Goal: Task Accomplishment & Management: Manage account settings

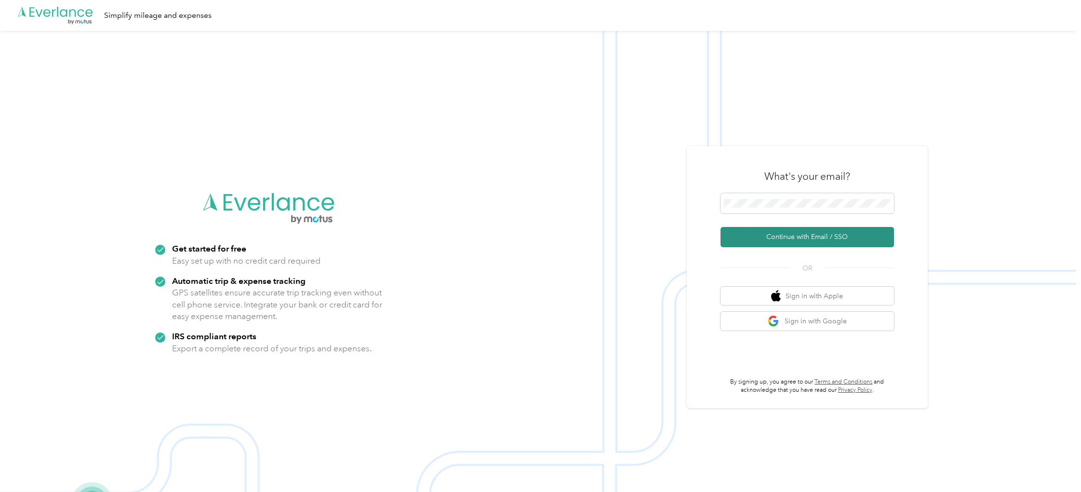
click at [815, 236] on button "Continue with Email / SSO" at bounding box center [806, 237] width 173 height 20
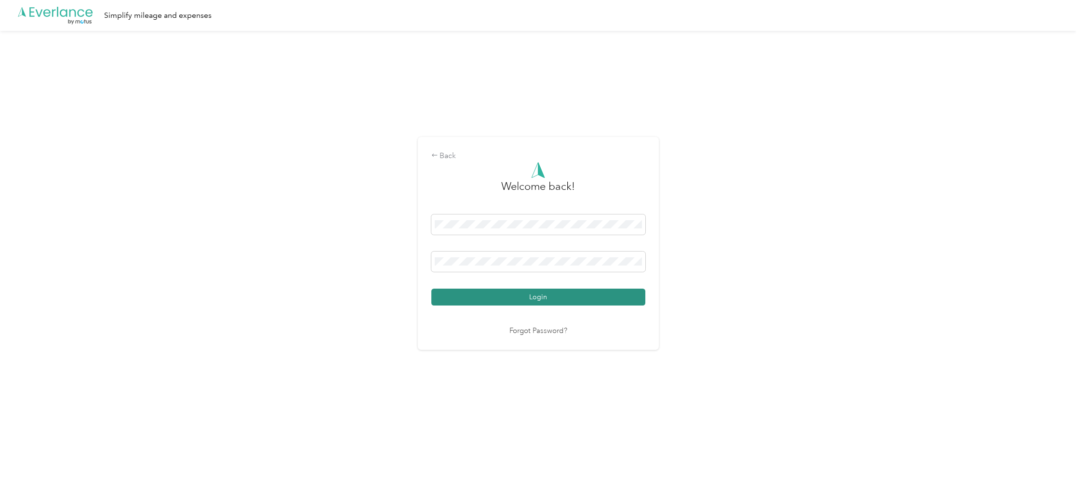
click at [532, 297] on button "Login" at bounding box center [538, 297] width 214 height 17
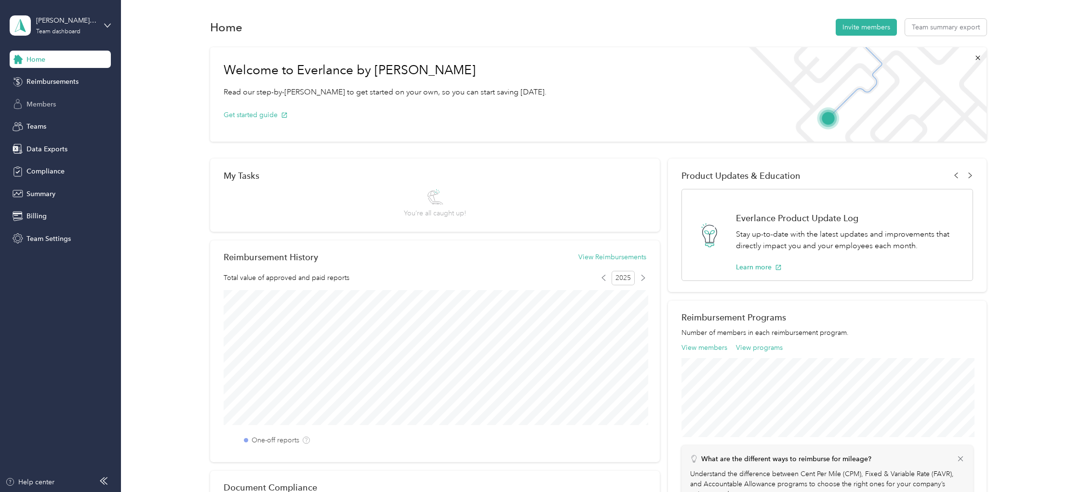
click at [45, 105] on span "Members" at bounding box center [40, 104] width 29 height 10
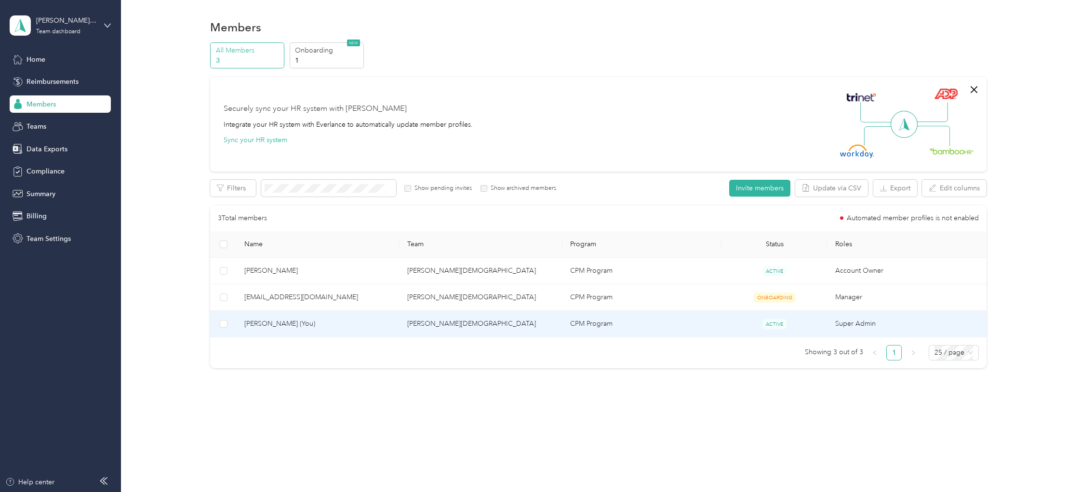
click at [274, 323] on span "Bob Miller (You)" at bounding box center [317, 323] width 147 height 11
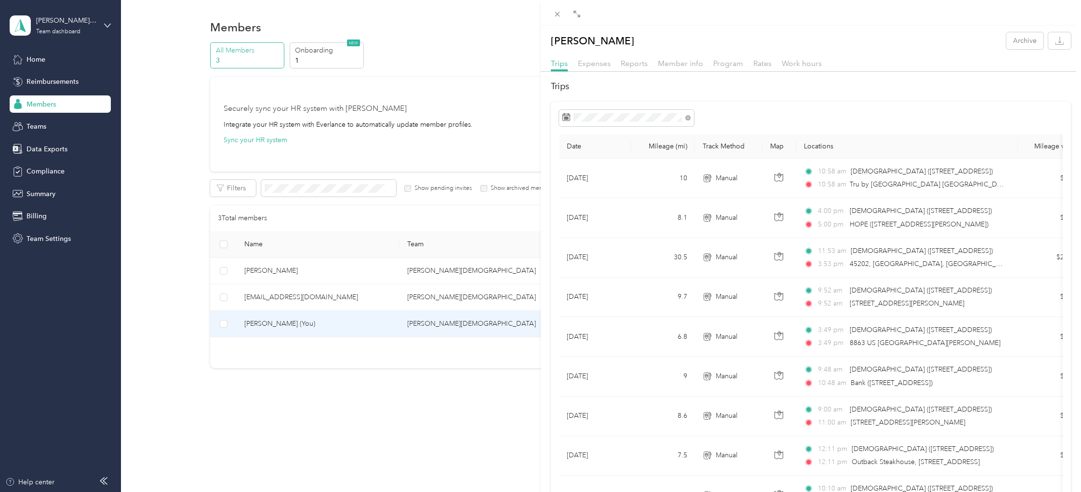
click at [107, 26] on div "Bob Miller Archive Trips Expenses Reports Member info Program Rates Work hours …" at bounding box center [540, 246] width 1081 height 492
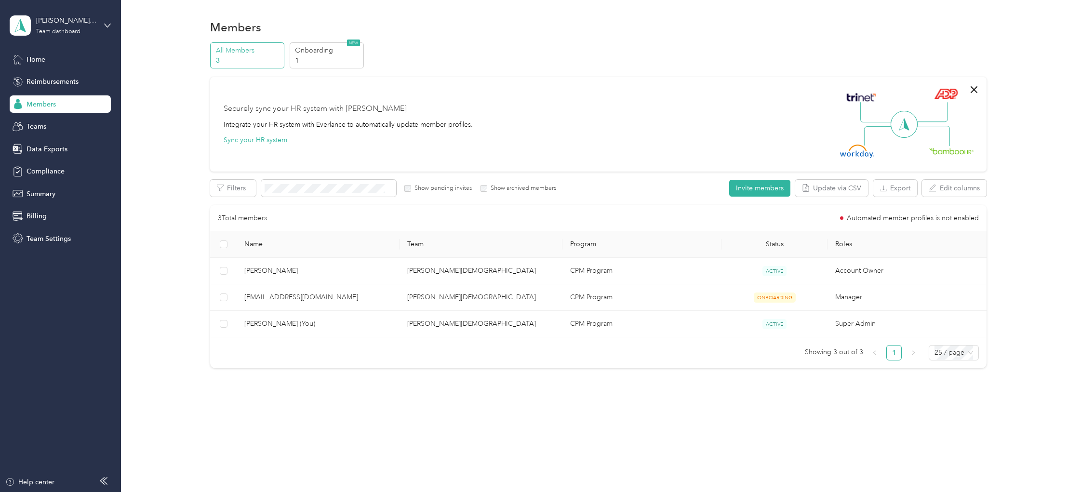
click at [107, 26] on icon at bounding box center [107, 25] width 7 height 7
click at [56, 103] on div "Personal dashboard" at bounding box center [111, 100] width 189 height 17
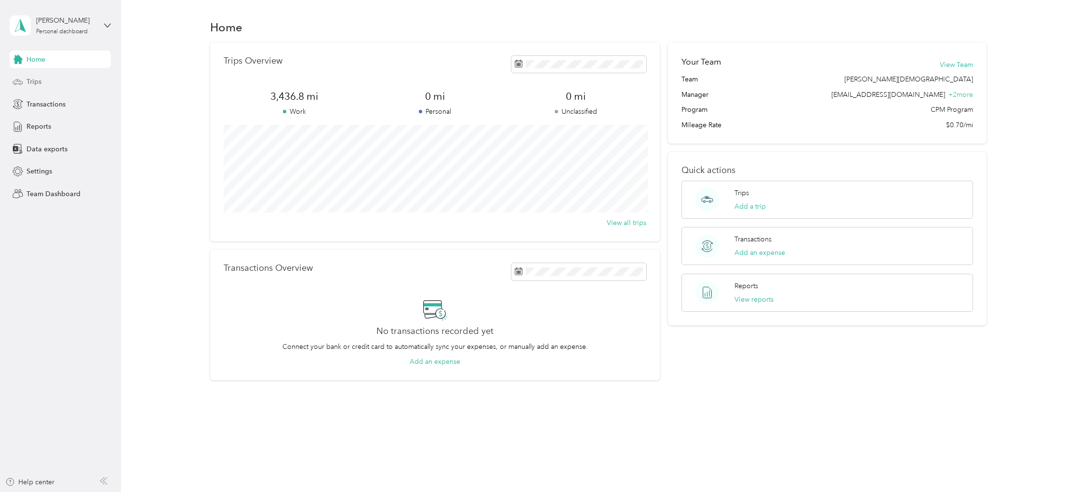
click at [30, 85] on span "Trips" at bounding box center [33, 82] width 15 height 10
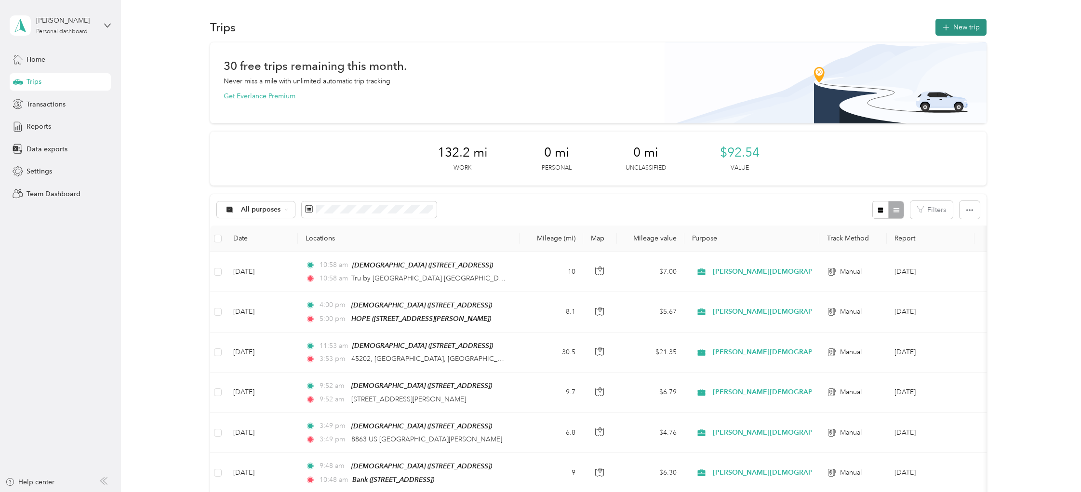
click at [951, 26] on icon "button" at bounding box center [945, 27] width 11 height 11
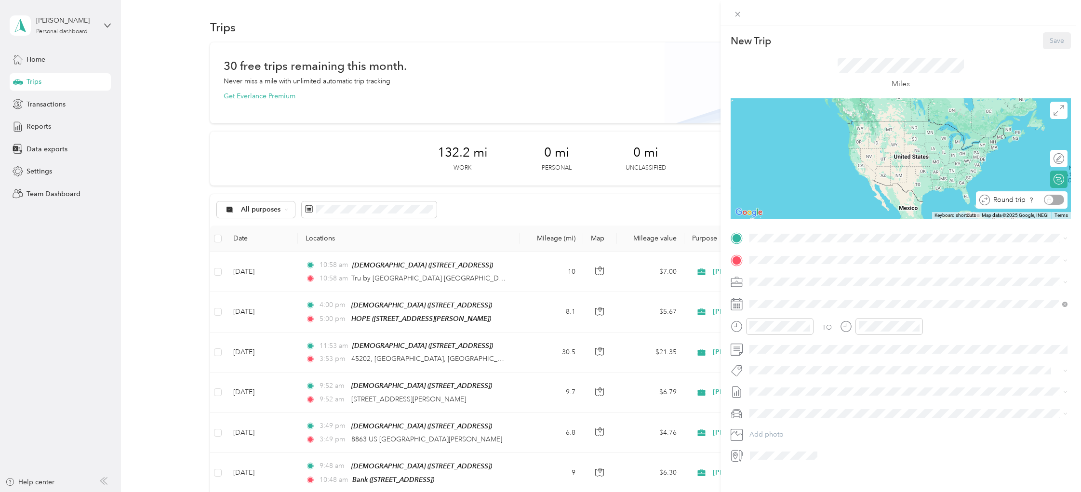
click at [1056, 202] on div "Round trip" at bounding box center [1027, 200] width 74 height 10
click at [780, 318] on div "Church 642 Mount Zion Rd, 41042, Florence, KY, United States" at bounding box center [907, 312] width 311 height 24
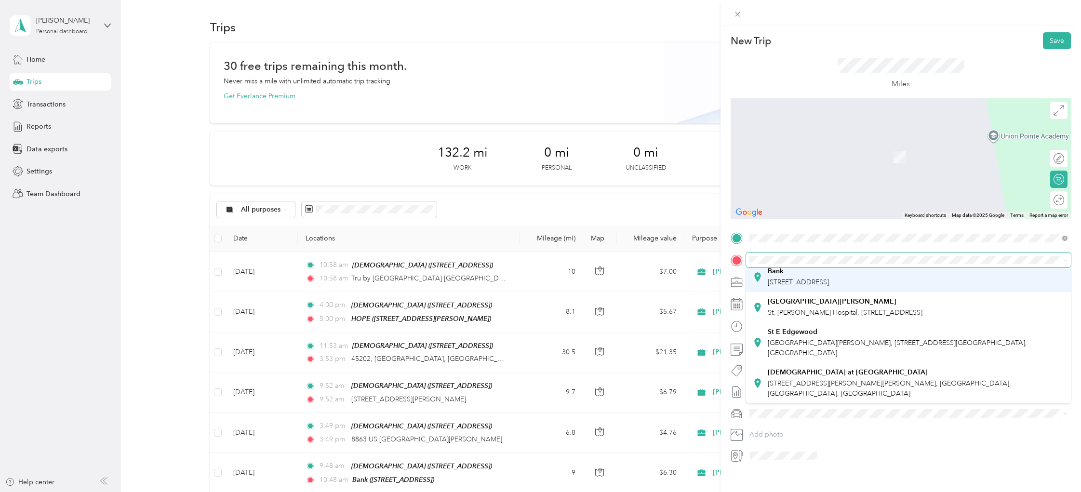
scroll to position [158, 0]
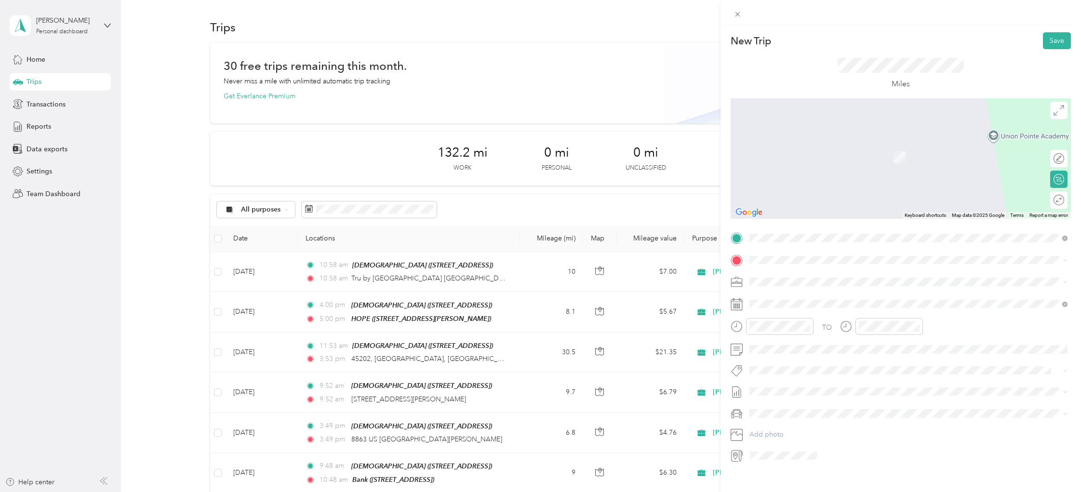
click at [794, 278] on span "7135 Houston Rd, 41042, Florence, KY, United States" at bounding box center [797, 282] width 61 height 8
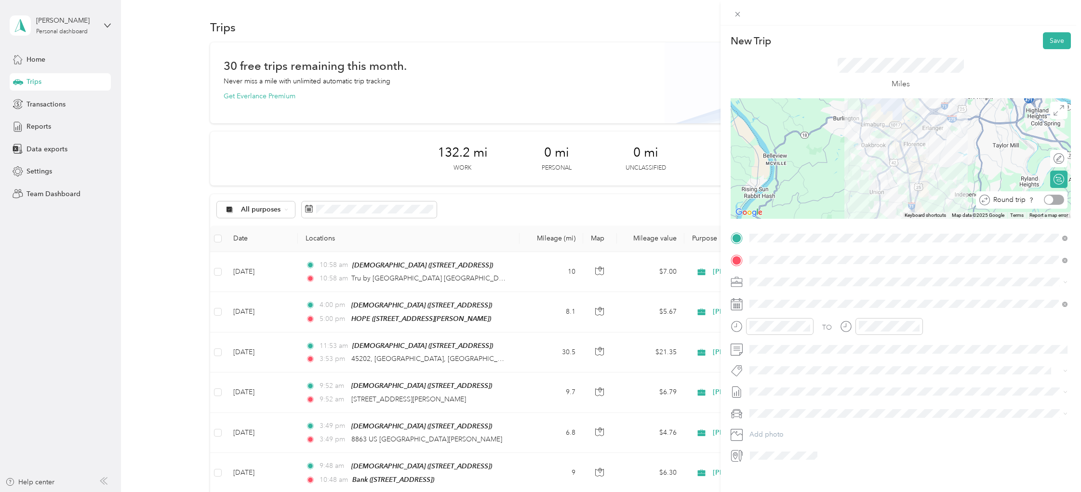
click at [1059, 199] on div at bounding box center [1053, 200] width 20 height 10
click at [757, 409] on div "09" at bounding box center [759, 410] width 23 height 13
click at [785, 348] on div "00" at bounding box center [786, 347] width 23 height 13
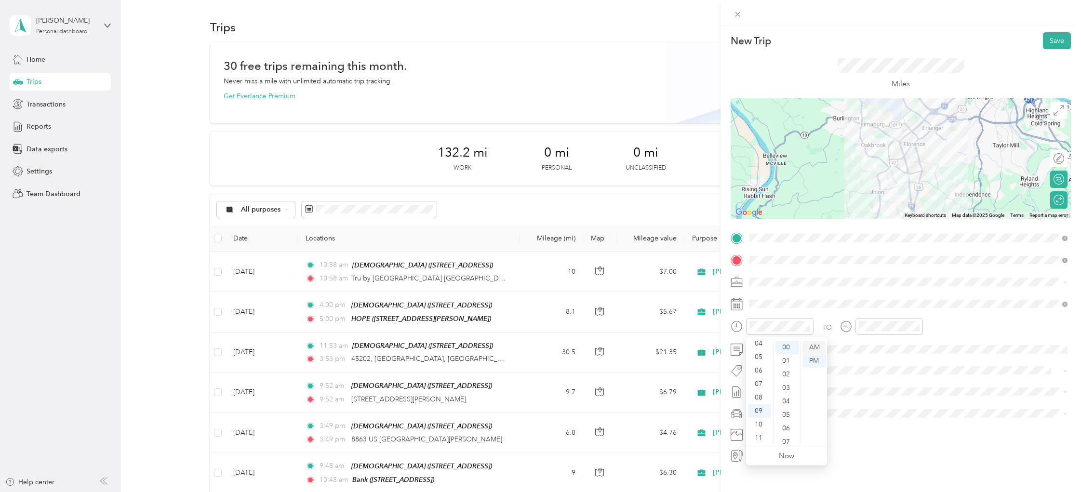
click at [814, 346] on div "AM" at bounding box center [813, 347] width 23 height 13
click at [869, 417] on div "09" at bounding box center [868, 414] width 23 height 13
click at [890, 384] on div "30" at bounding box center [895, 383] width 23 height 13
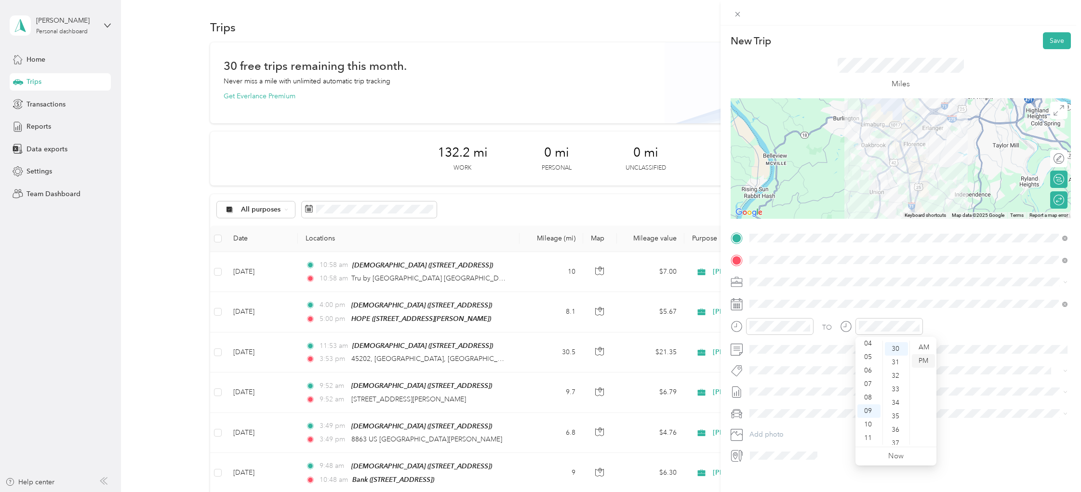
scroll to position [405, 0]
click at [923, 346] on div "AM" at bounding box center [922, 347] width 23 height 13
click at [769, 426] on li "Sep 2025 Draft" at bounding box center [908, 418] width 325 height 15
click at [766, 432] on li "Rouge 1" at bounding box center [908, 428] width 325 height 17
click at [1053, 42] on button "Save" at bounding box center [1057, 40] width 28 height 17
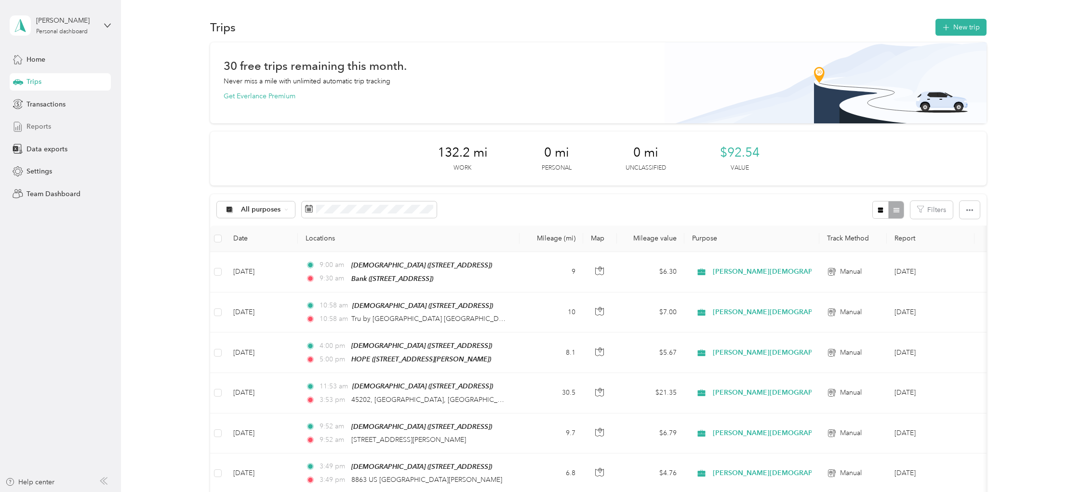
click at [31, 126] on span "Reports" at bounding box center [38, 126] width 25 height 10
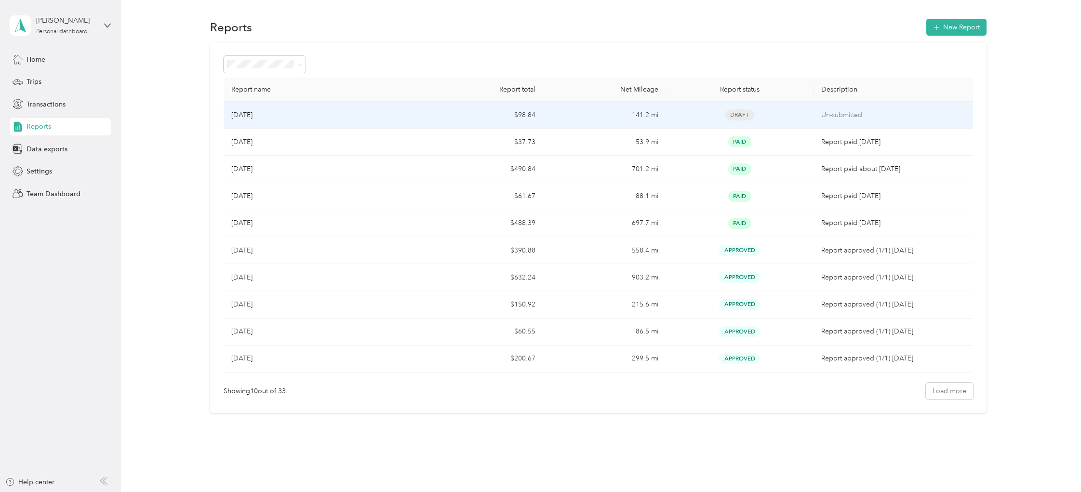
click at [250, 116] on p "[DATE]" at bounding box center [241, 115] width 21 height 11
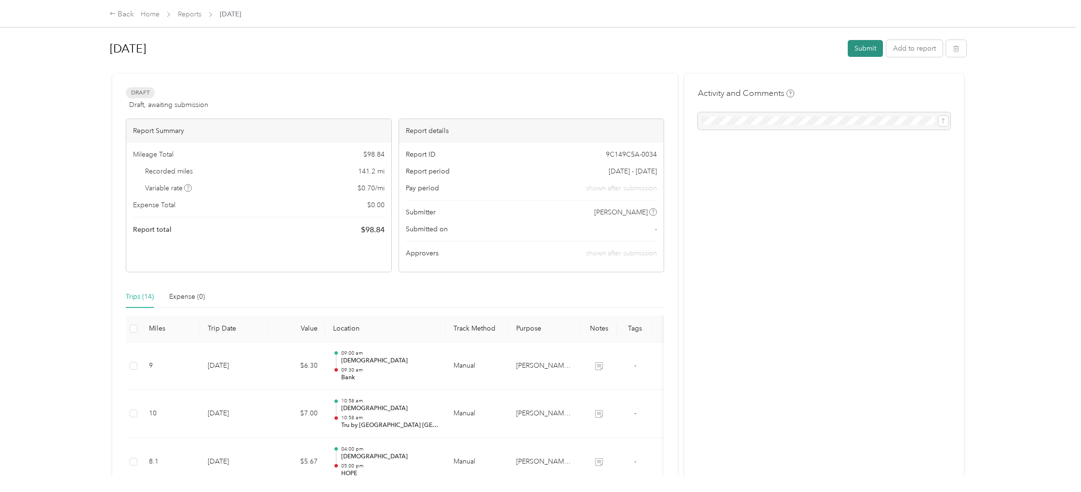
click at [861, 46] on button "Submit" at bounding box center [864, 48] width 35 height 17
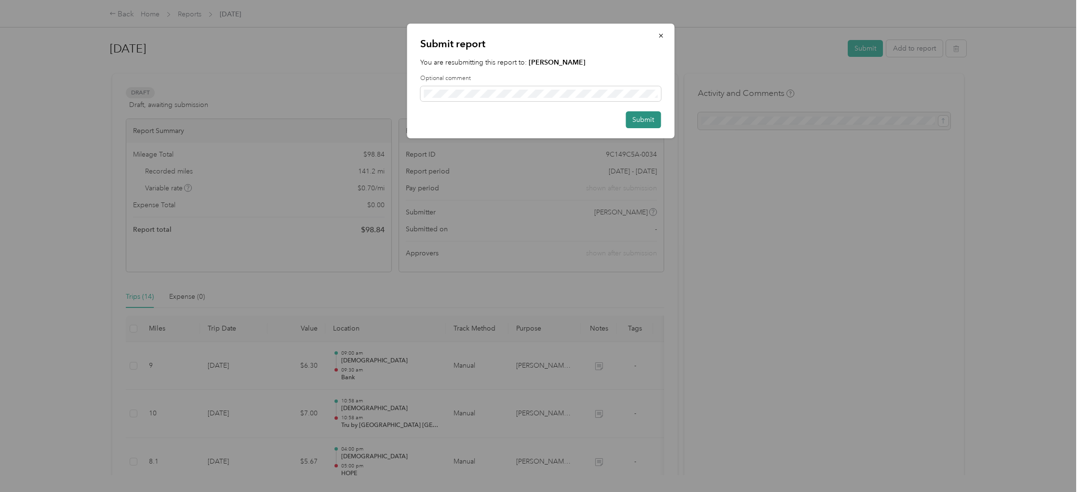
click at [642, 122] on button "Submit" at bounding box center [642, 119] width 35 height 17
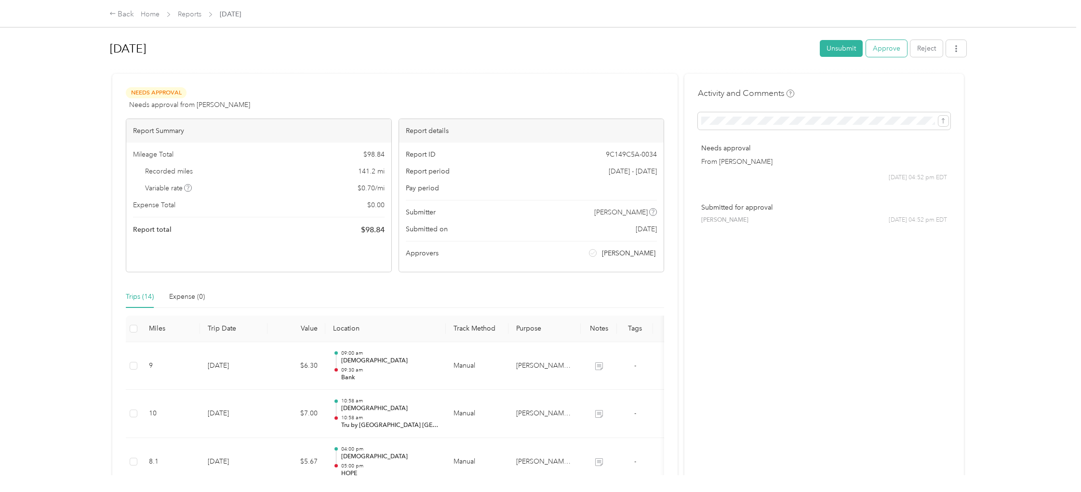
click at [884, 50] on button "Approve" at bounding box center [886, 48] width 41 height 17
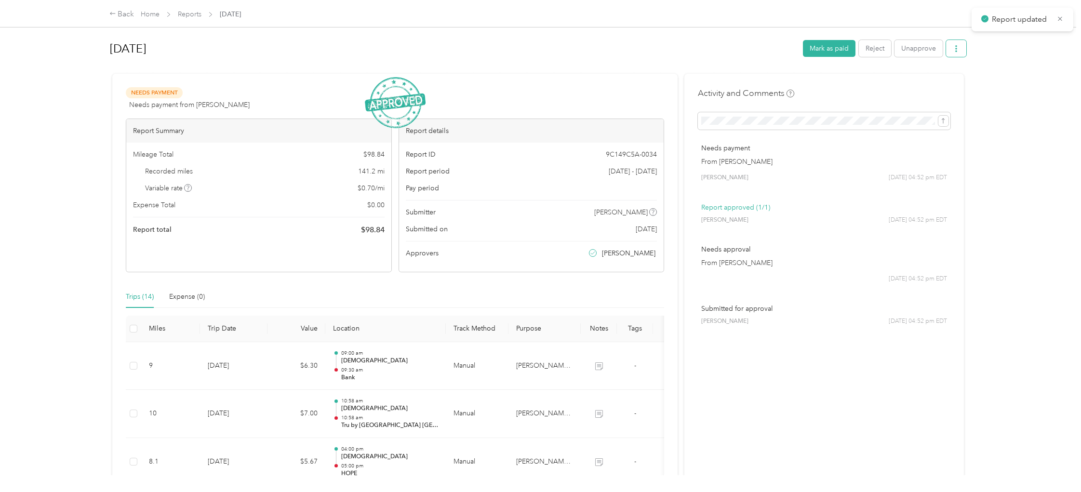
click at [957, 51] on icon "button" at bounding box center [956, 48] width 2 height 7
click at [935, 83] on span "Download" at bounding box center [933, 84] width 32 height 10
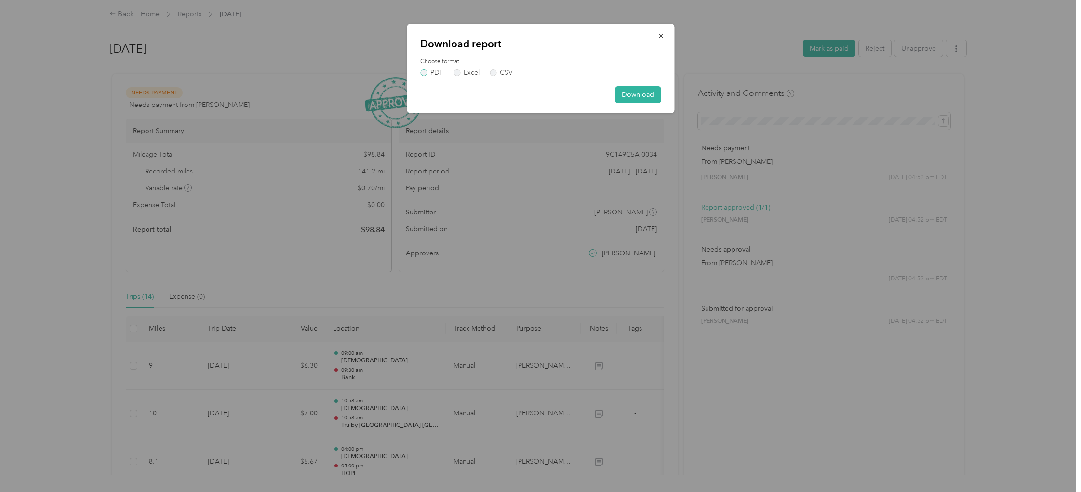
click at [422, 73] on label "PDF" at bounding box center [431, 72] width 23 height 7
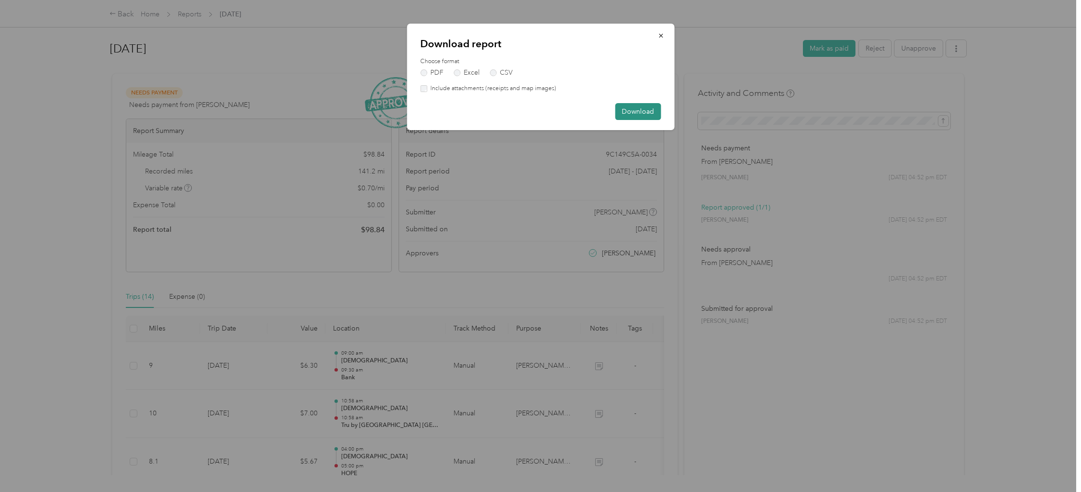
click at [643, 112] on button "Download" at bounding box center [638, 111] width 46 height 17
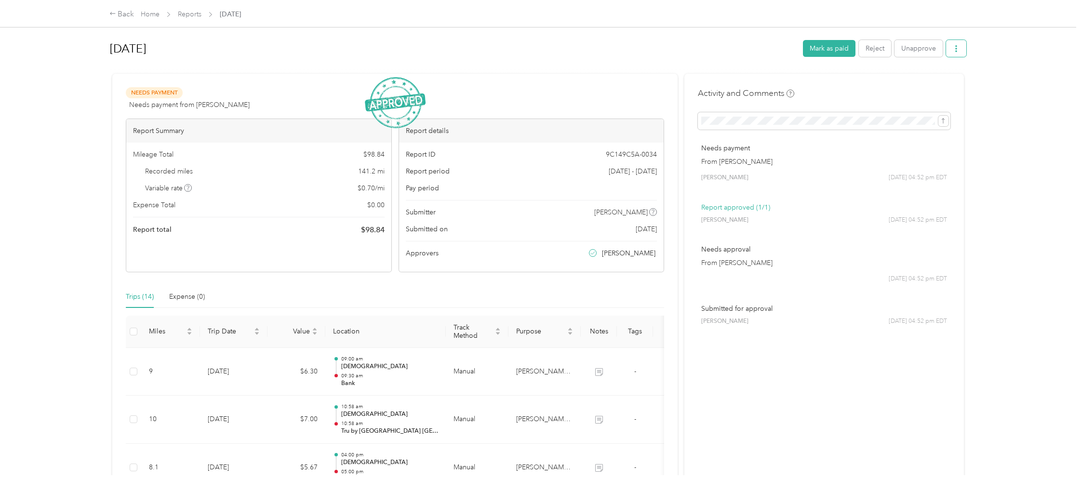
click at [964, 52] on button "button" at bounding box center [956, 48] width 20 height 17
click at [1001, 56] on div "Back Home Reports [DATE] [DATE] Mark as paid Reject Unapprove Needs Payment Nee…" at bounding box center [538, 246] width 1076 height 492
click at [836, 50] on button "Mark as paid" at bounding box center [829, 48] width 53 height 17
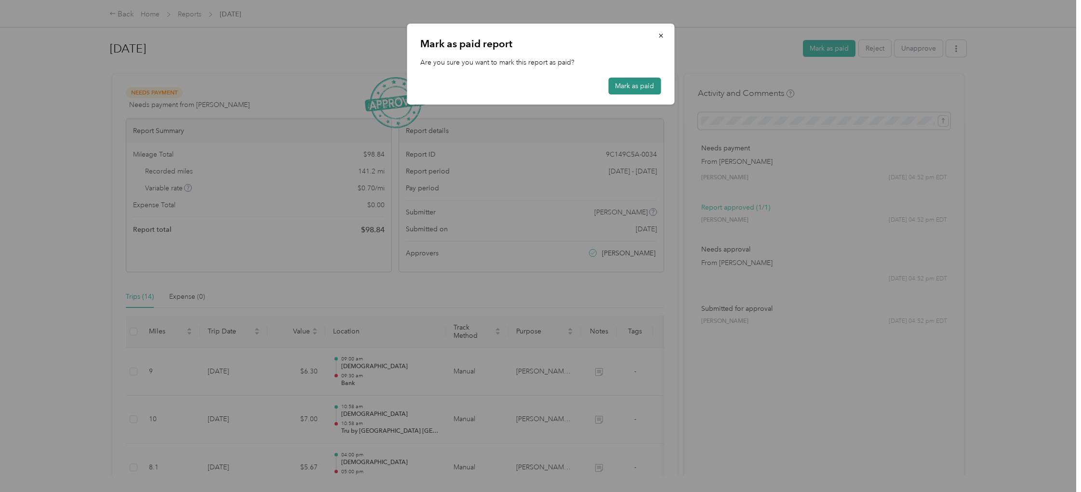
click at [624, 86] on button "Mark as paid" at bounding box center [634, 86] width 53 height 17
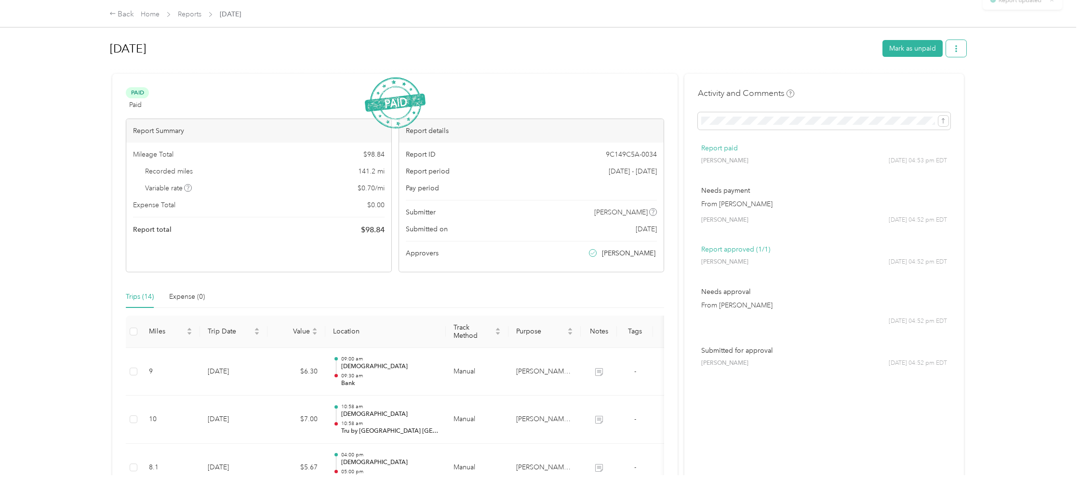
click at [959, 50] on icon "button" at bounding box center [955, 48] width 7 height 7
click at [995, 78] on div "Back Home Reports Sep 2025 Sep 2025 Mark as unpaid Paid Paid View activity & co…" at bounding box center [538, 246] width 1076 height 492
click at [959, 55] on button "button" at bounding box center [956, 48] width 20 height 17
click at [306, 62] on div "[DATE] Mark as unpaid" at bounding box center [538, 50] width 856 height 28
click at [189, 15] on link "Reports" at bounding box center [190, 14] width 24 height 8
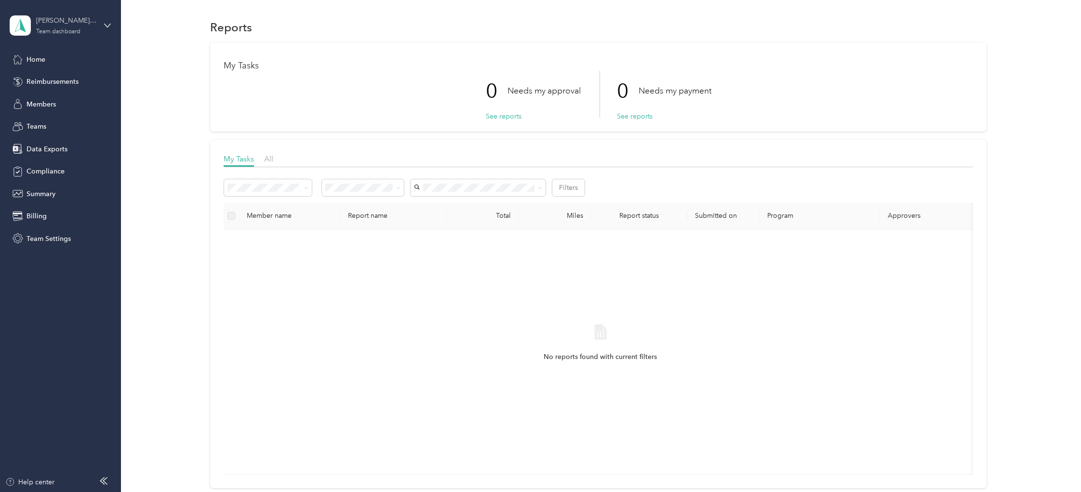
click at [61, 34] on div "Team dashboard" at bounding box center [58, 32] width 44 height 6
click at [51, 101] on div "Personal dashboard" at bounding box center [48, 101] width 61 height 10
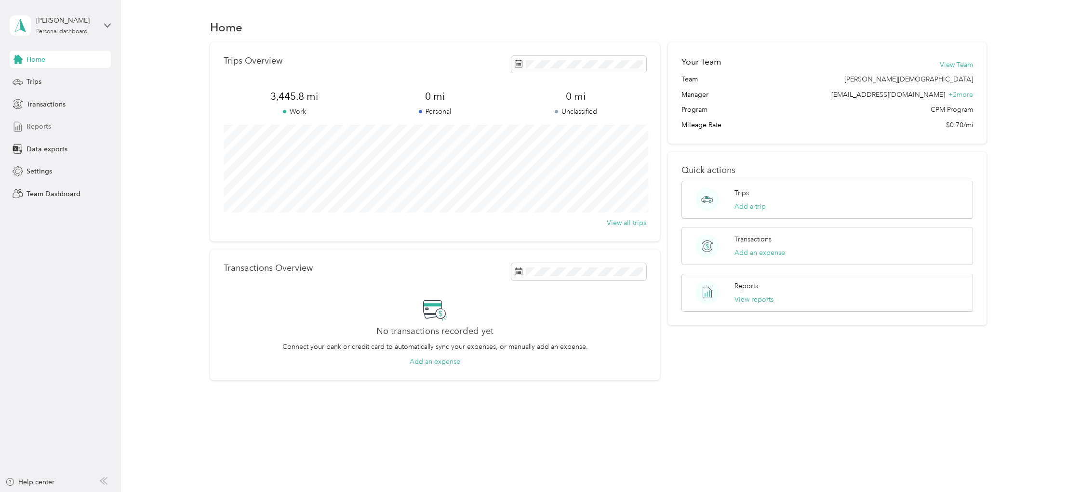
click at [42, 130] on span "Reports" at bounding box center [38, 126] width 25 height 10
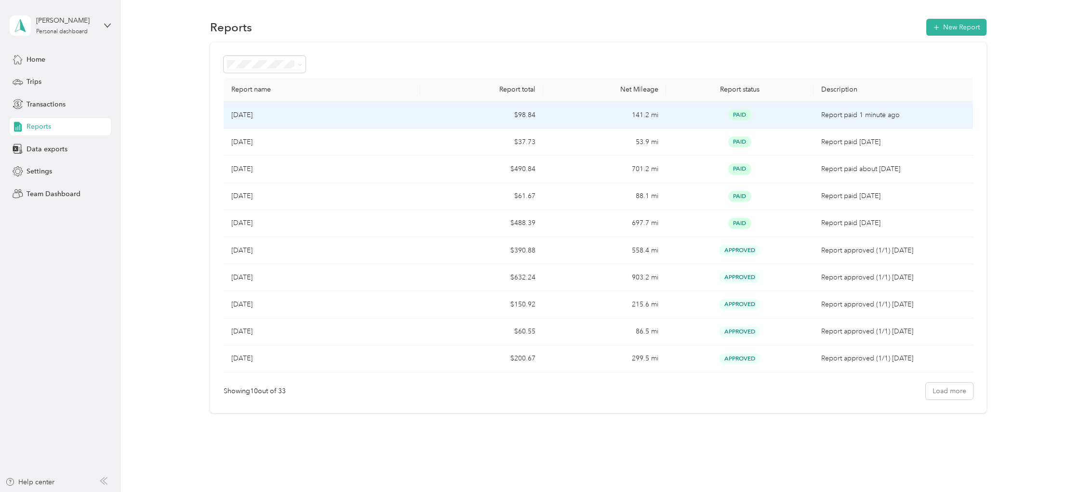
click at [456, 119] on td "$98.84" at bounding box center [481, 115] width 123 height 27
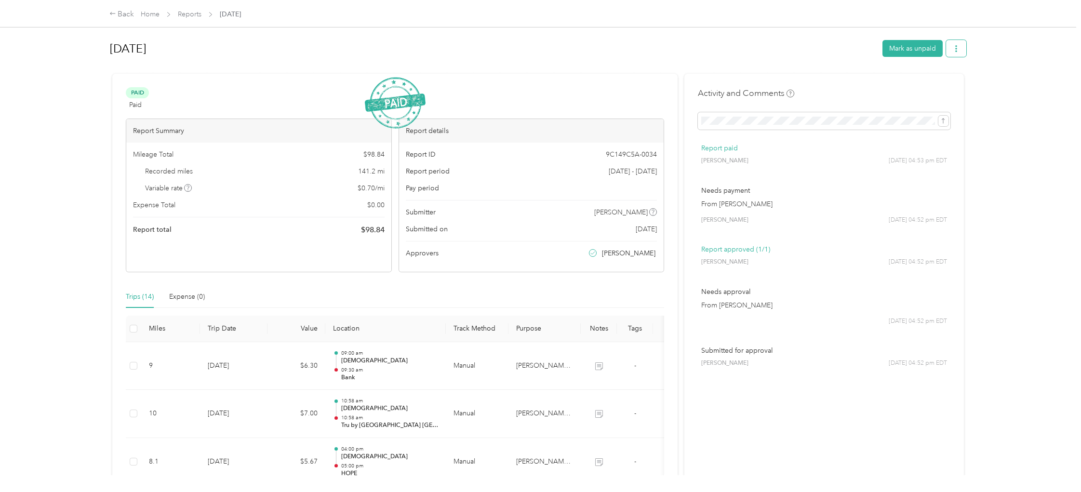
click at [959, 51] on icon "button" at bounding box center [955, 48] width 7 height 7
click at [927, 86] on span "Download" at bounding box center [933, 84] width 32 height 10
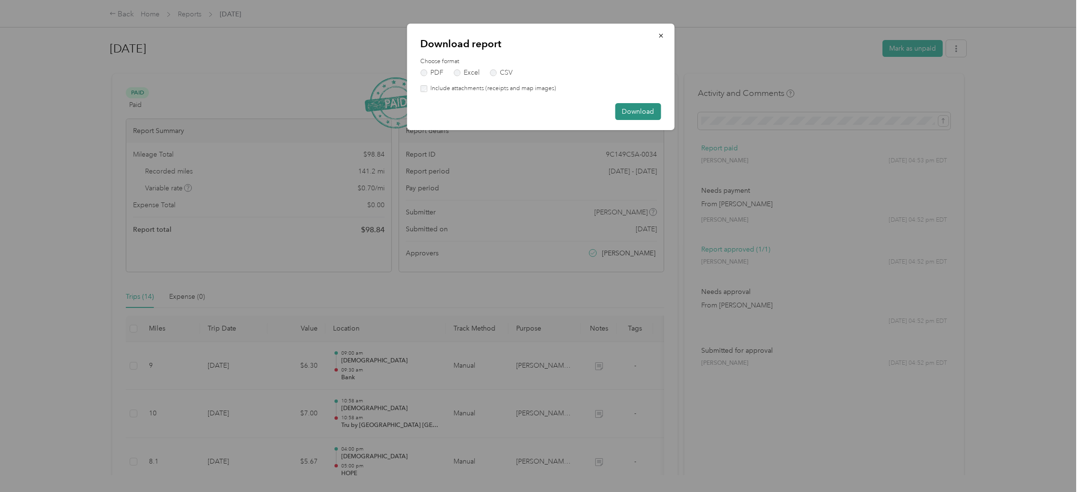
click at [635, 112] on button "Download" at bounding box center [638, 111] width 46 height 17
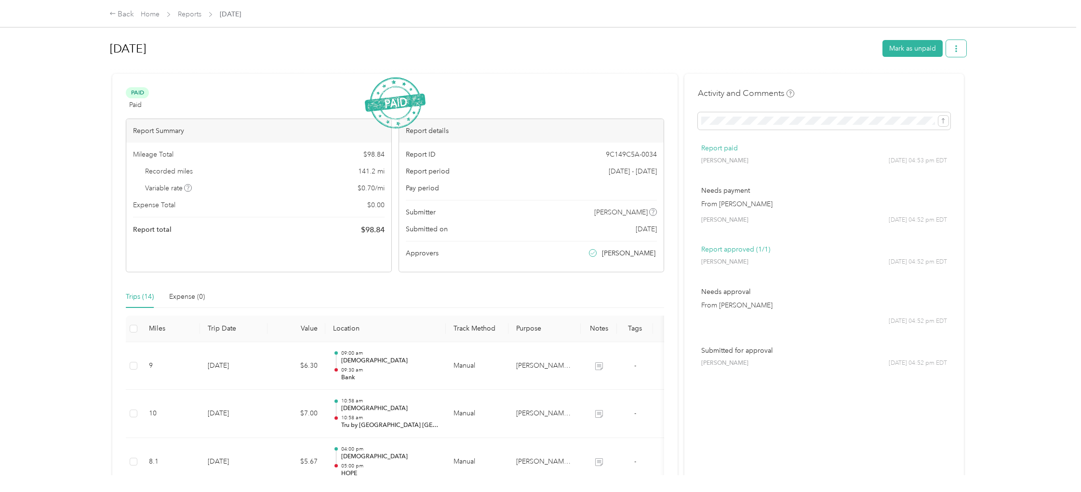
click at [957, 48] on icon "button" at bounding box center [955, 48] width 7 height 7
click at [934, 67] on span "Copy share link" at bounding box center [940, 67] width 47 height 10
